Goal: Task Accomplishment & Management: Use online tool/utility

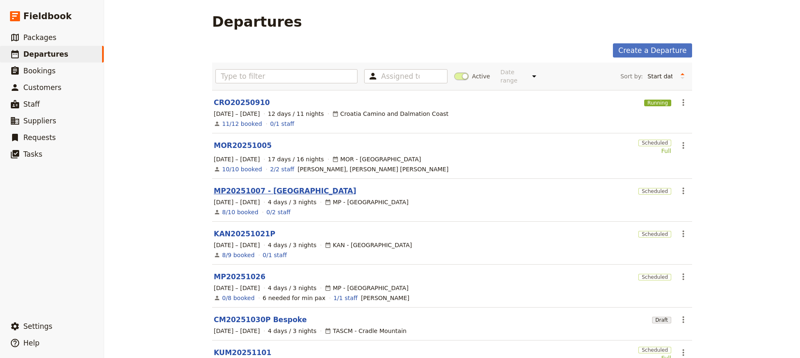
click at [236, 186] on link "MP20251007 - [GEOGRAPHIC_DATA]" at bounding box center [285, 191] width 142 height 10
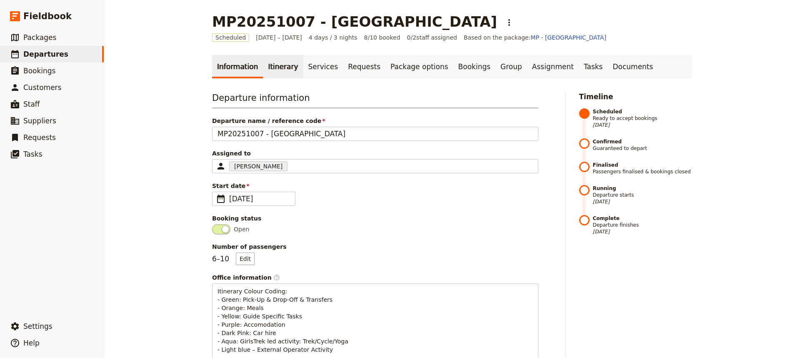
click at [272, 69] on link "Itinerary" at bounding box center [283, 66] width 40 height 23
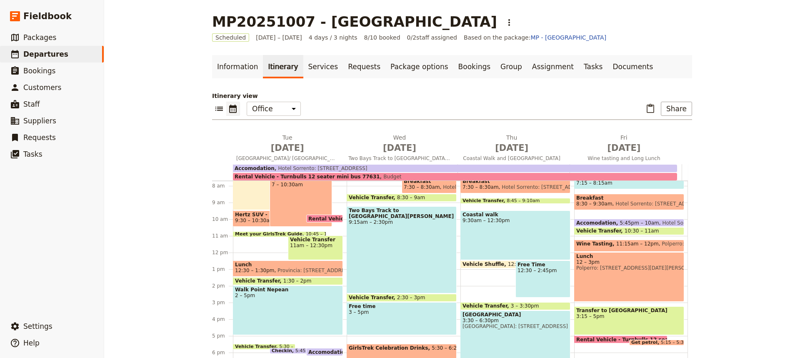
scroll to position [128, 0]
click at [537, 243] on div "Coastal walk 9:30am – 12:30pm" at bounding box center [515, 236] width 110 height 50
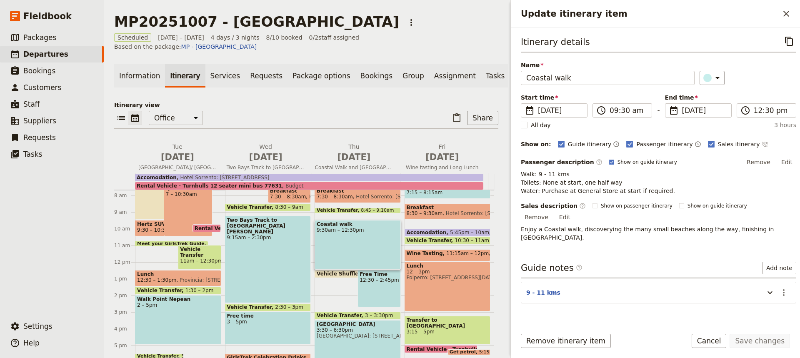
click at [342, 347] on div "[GEOGRAPHIC_DATA] 3:30 – 6:30pm [GEOGRAPHIC_DATA]: [STREET_ADDRESS]" at bounding box center [357, 345] width 86 height 50
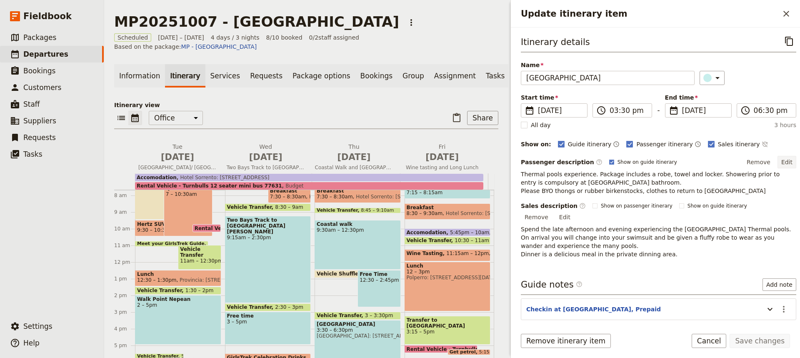
click at [781, 159] on button "Edit" at bounding box center [786, 162] width 19 height 12
click at [785, 39] on icon "Copy itinerary item" at bounding box center [789, 41] width 8 height 9
click at [778, 304] on icon "Actions" at bounding box center [783, 309] width 10 height 10
click at [748, 318] on span "Edit note" at bounding box center [753, 318] width 26 height 8
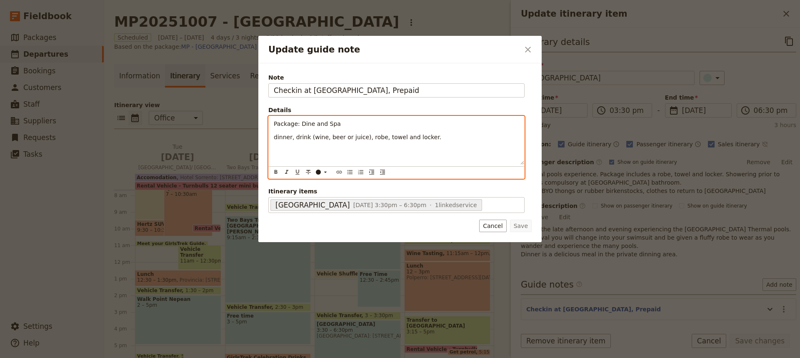
click at [311, 126] on span "Package: Dine and Spa" at bounding box center [307, 123] width 67 height 7
click at [275, 145] on div "Package: Dine in cafe and Spa dinner, drink (wine, beer or juice), robe, towel …" at bounding box center [396, 140] width 255 height 48
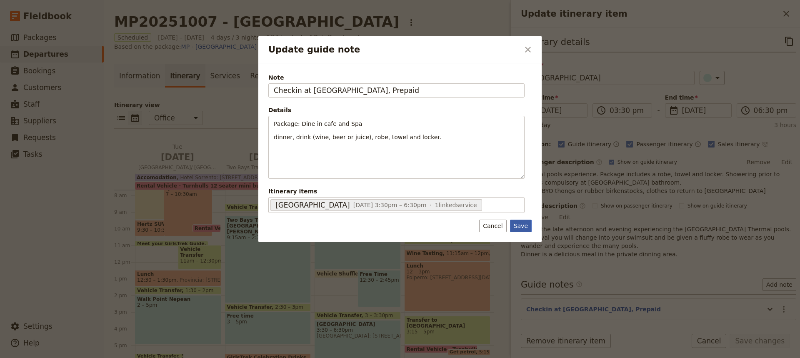
click at [516, 224] on button "Save" at bounding box center [521, 225] width 22 height 12
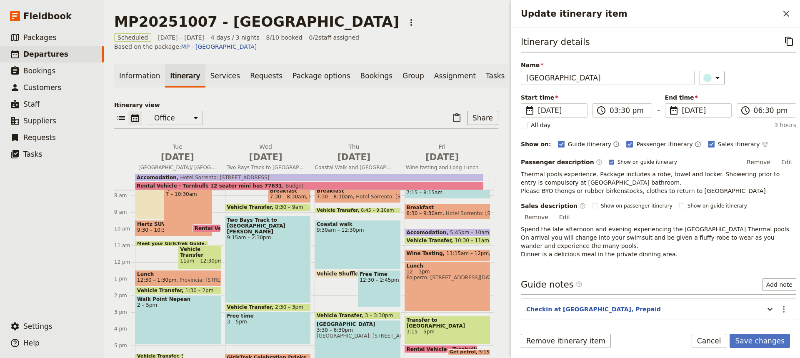
click at [177, 271] on span "Lunch" at bounding box center [178, 274] width 82 height 6
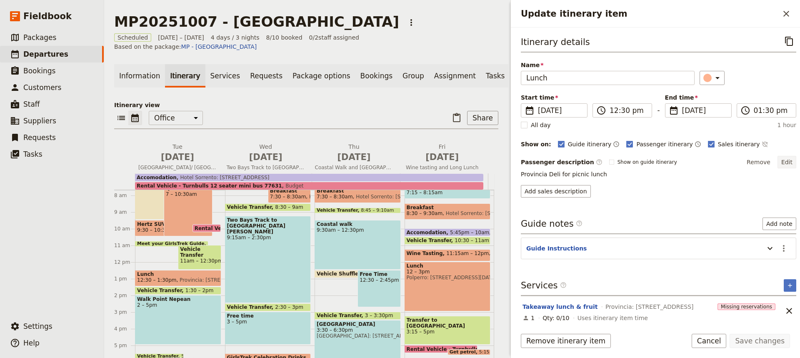
click at [781, 162] on button "Edit" at bounding box center [786, 162] width 19 height 12
